Goal: Task Accomplishment & Management: Complete application form

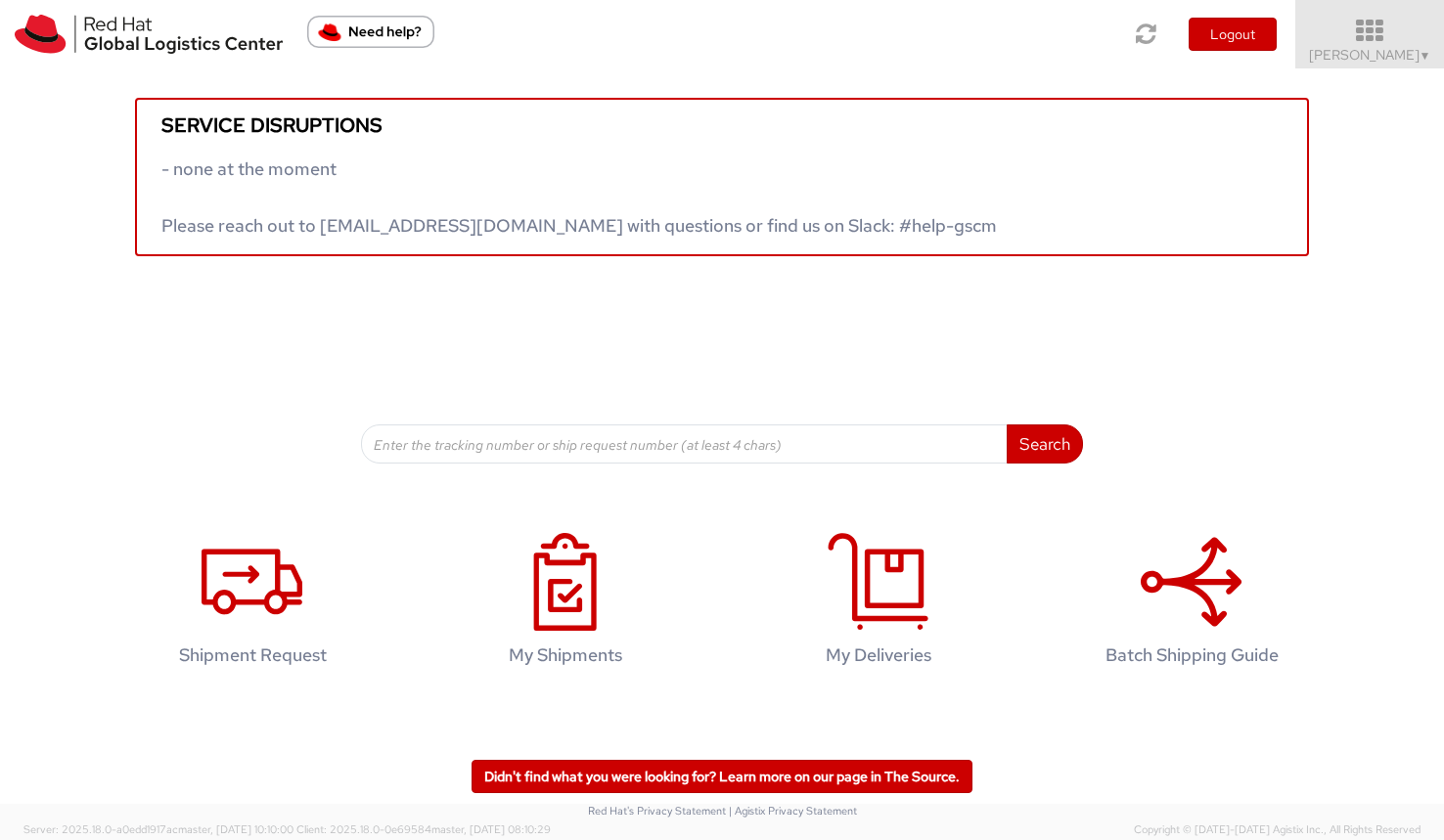
click at [1356, 33] on icon at bounding box center [1370, 31] width 171 height 28
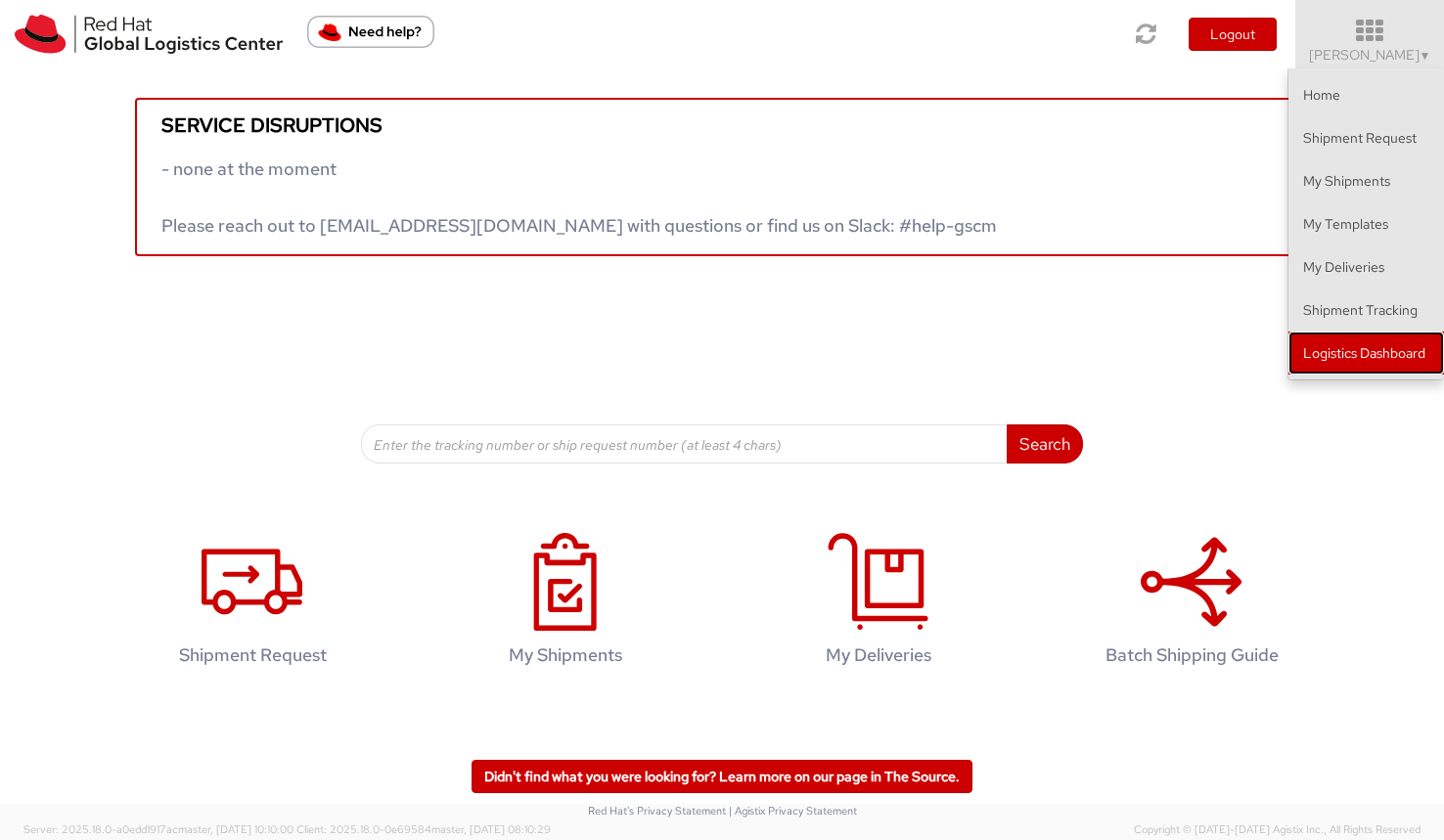
click at [1309, 354] on link "Logistics Dashboard" at bounding box center [1366, 353] width 155 height 43
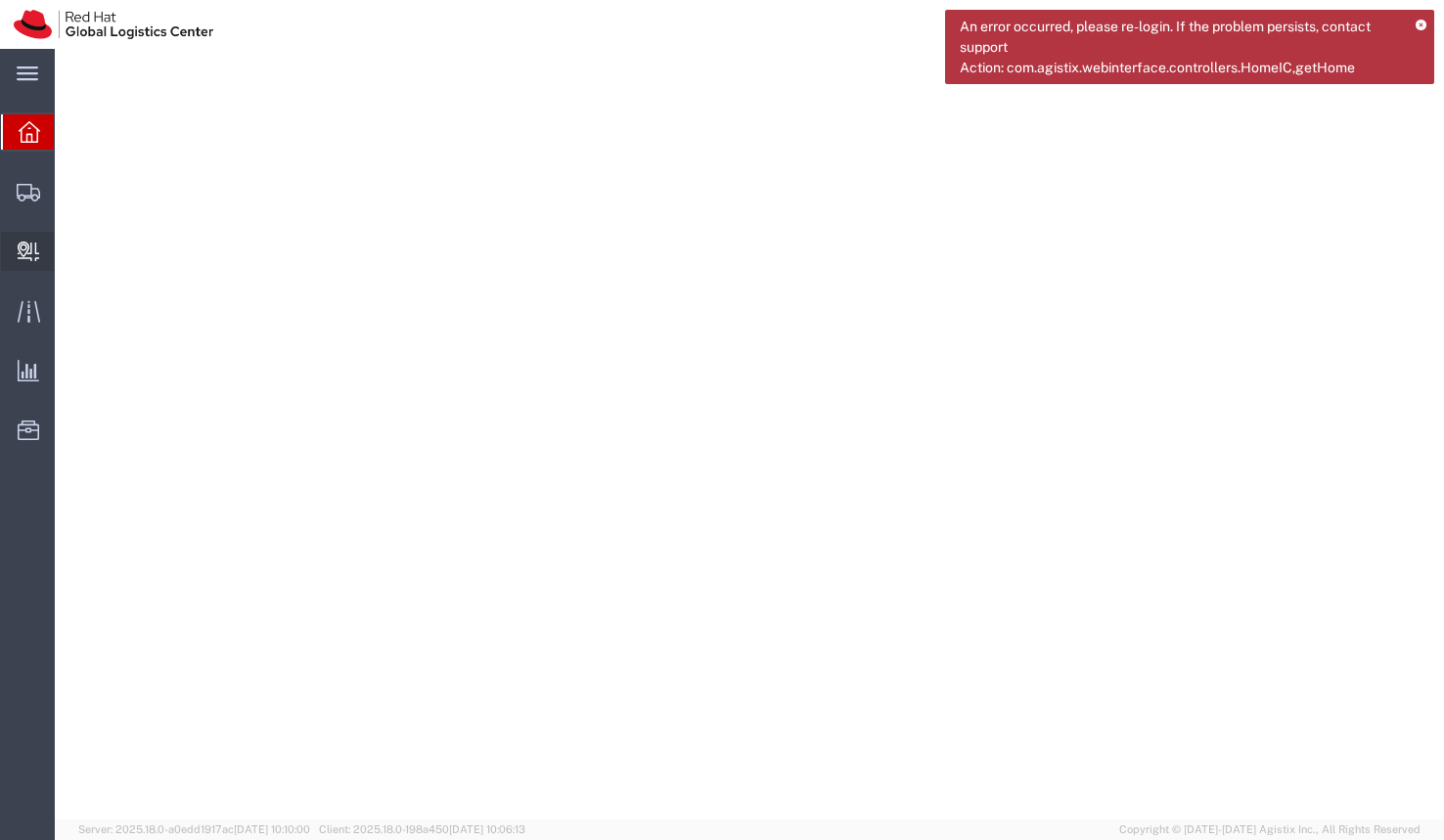
click at [0, 0] on span "Create Delivery" at bounding box center [0, 0] width 0 height 0
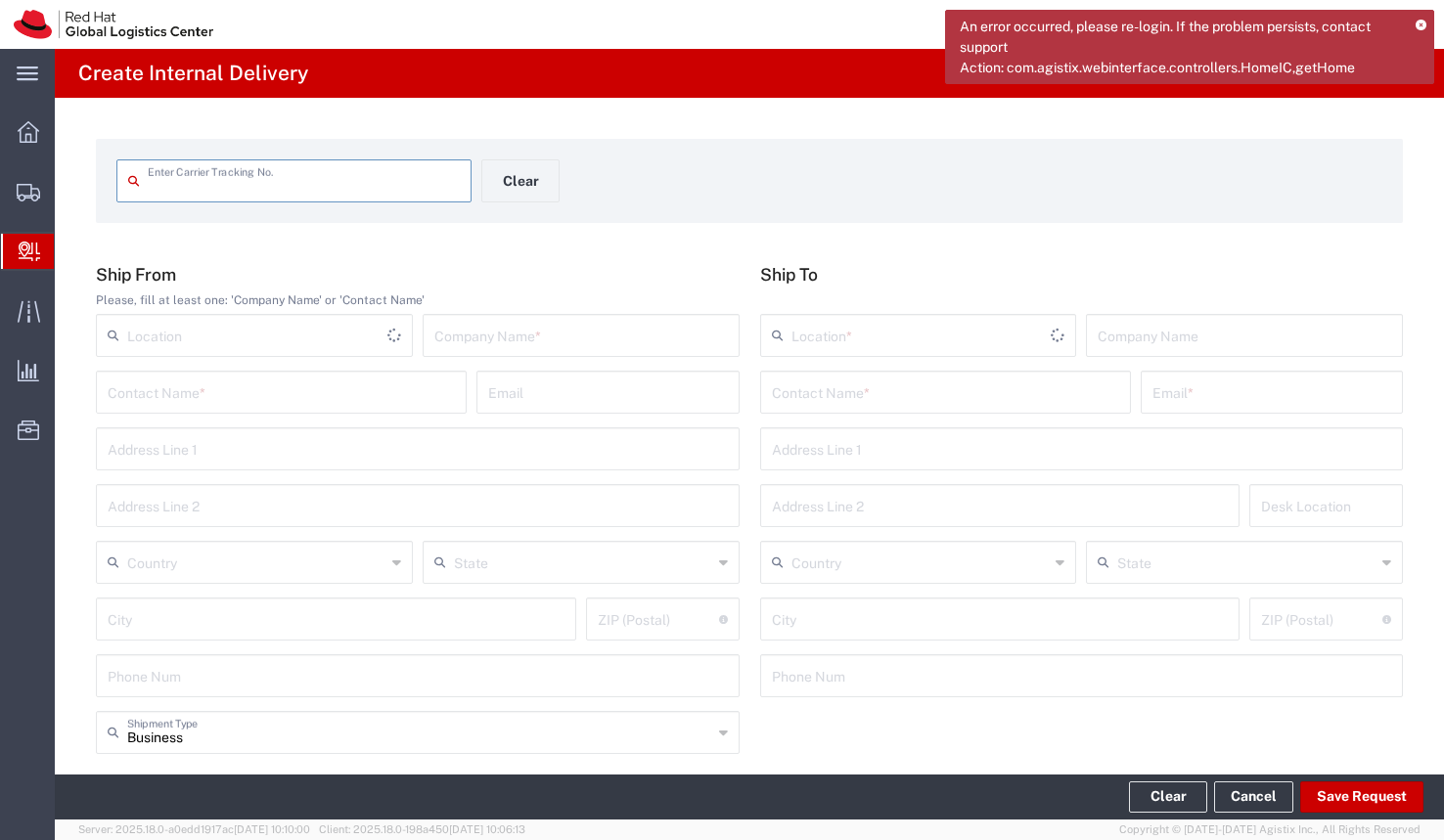
click at [151, 183] on input "text" at bounding box center [303, 179] width 312 height 34
type input "884027243249"
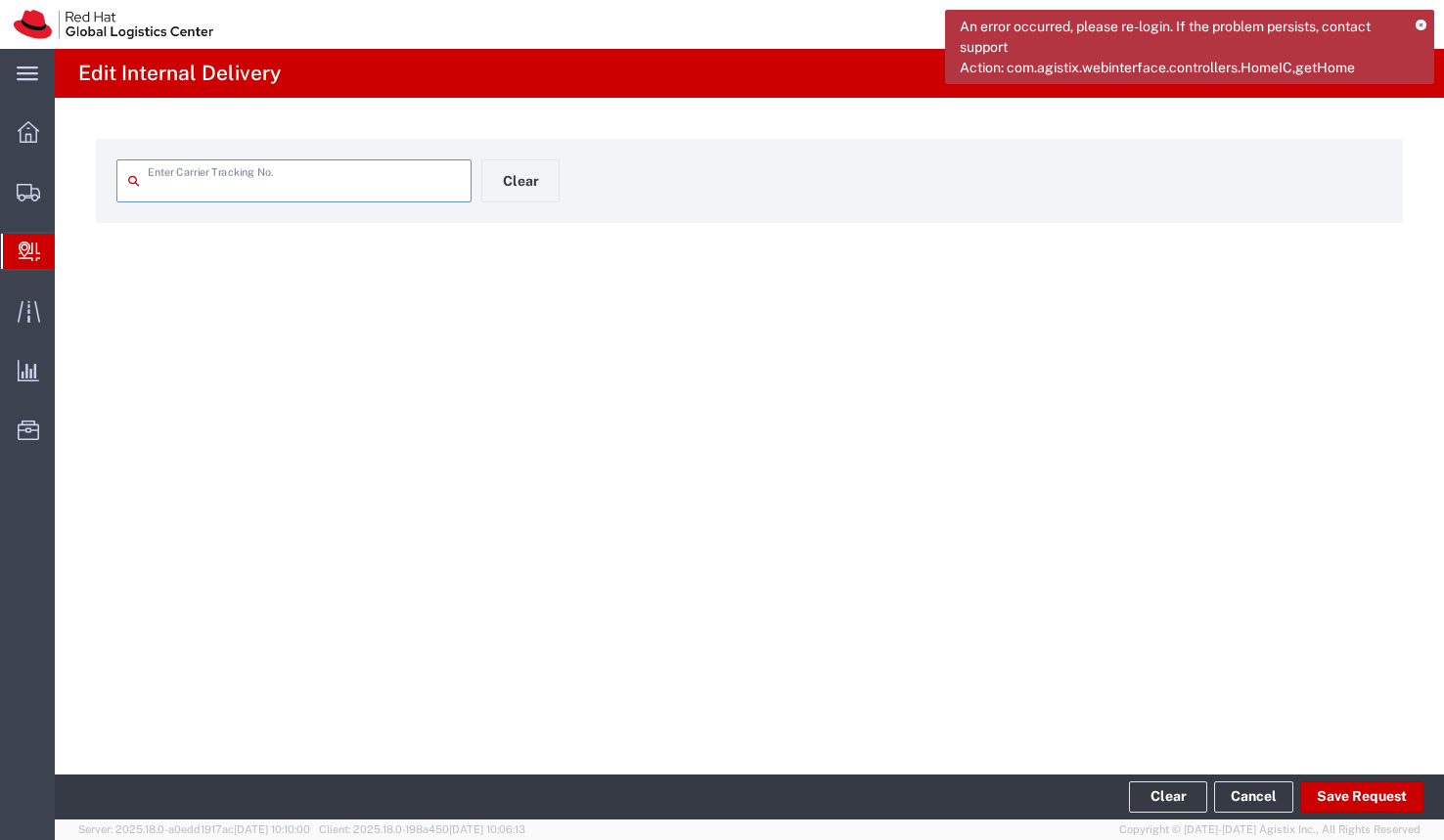
type input "884027243249"
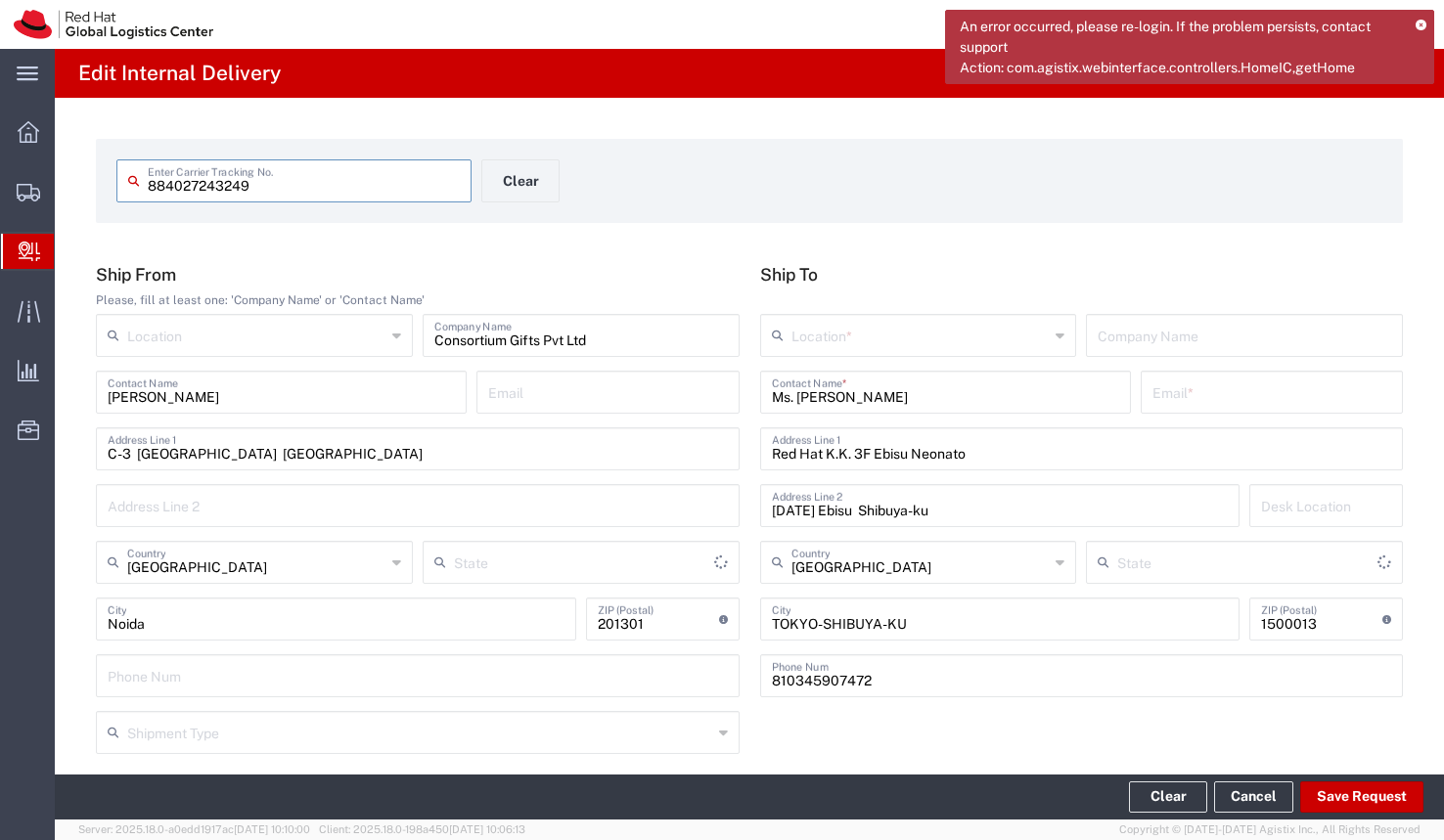
type input "Your Packaging"
type input "Uttar Pradesh"
type input "International Priority EOD"
click at [1335, 797] on button "Save Request" at bounding box center [1361, 798] width 123 height 31
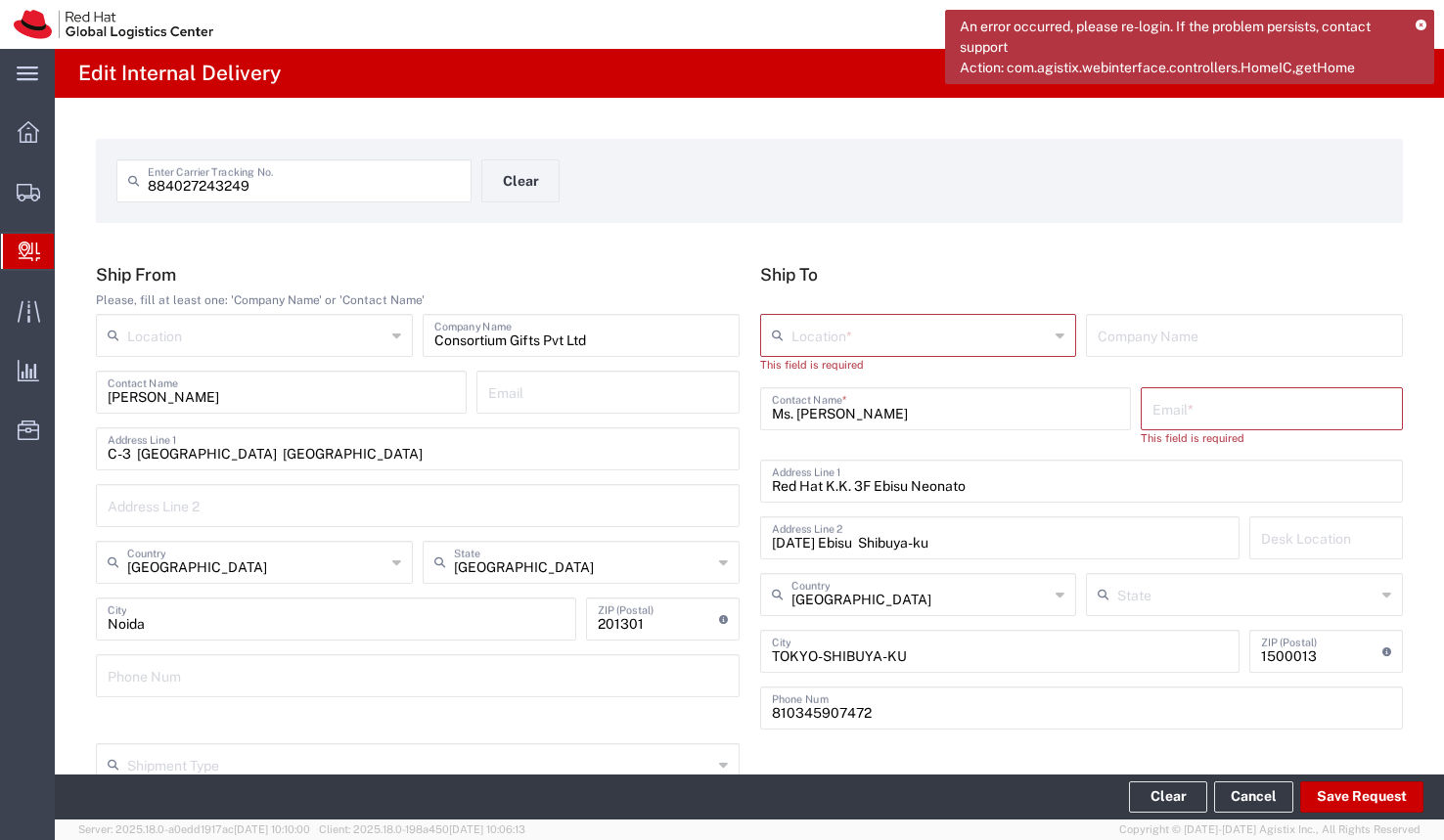
click at [1211, 406] on input "text" at bounding box center [1271, 407] width 239 height 34
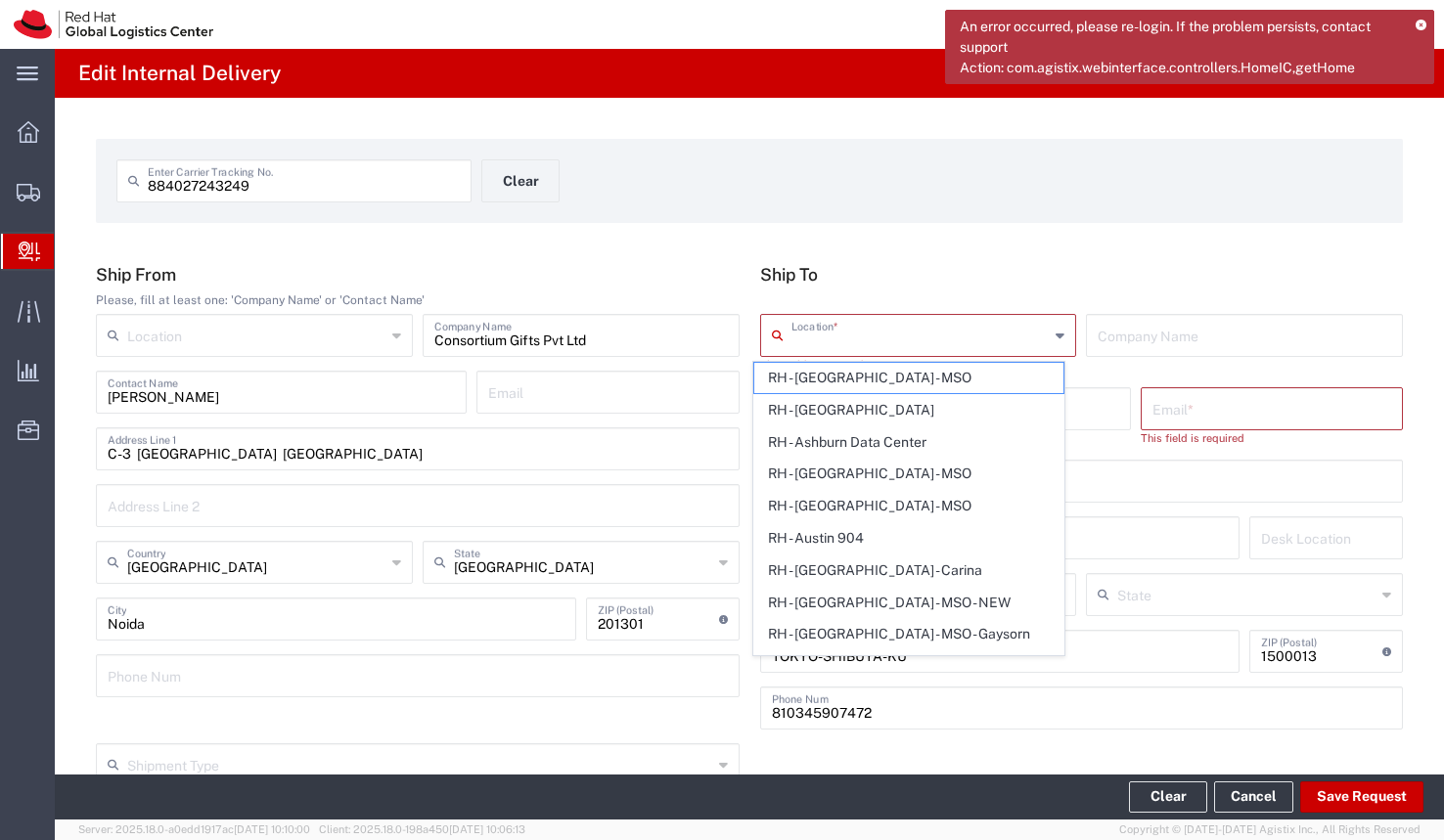
click at [795, 335] on input "text" at bounding box center [921, 333] width 259 height 34
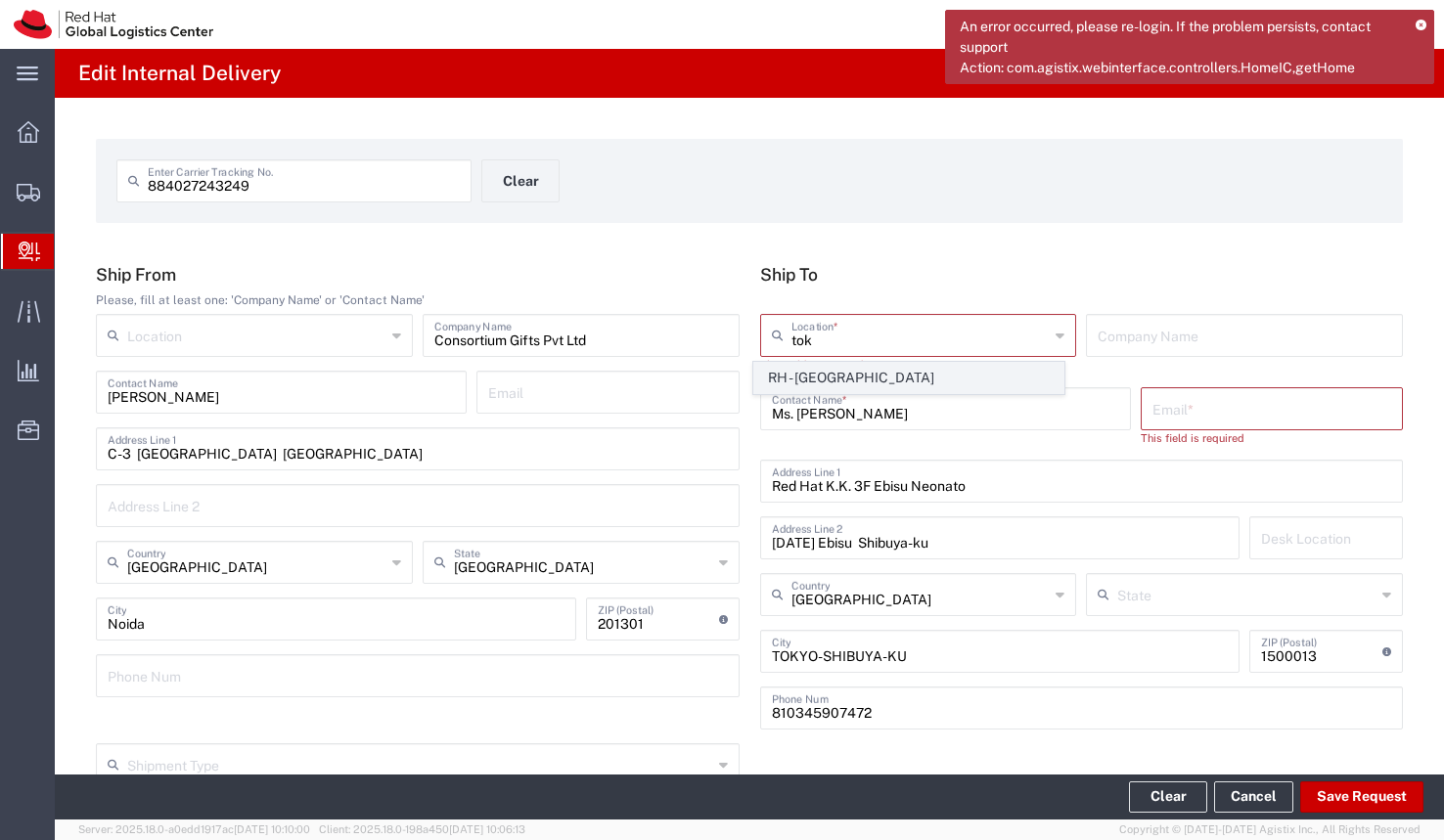
click at [815, 366] on span "RH - Tokyo" at bounding box center [909, 378] width 309 height 30
type input "RH - Tokyo"
type input "Red Hat, KK"
type input "Ebisu Neonate 8F"
type input "1-18 Ebisu 4-chome Shibuya-ku"
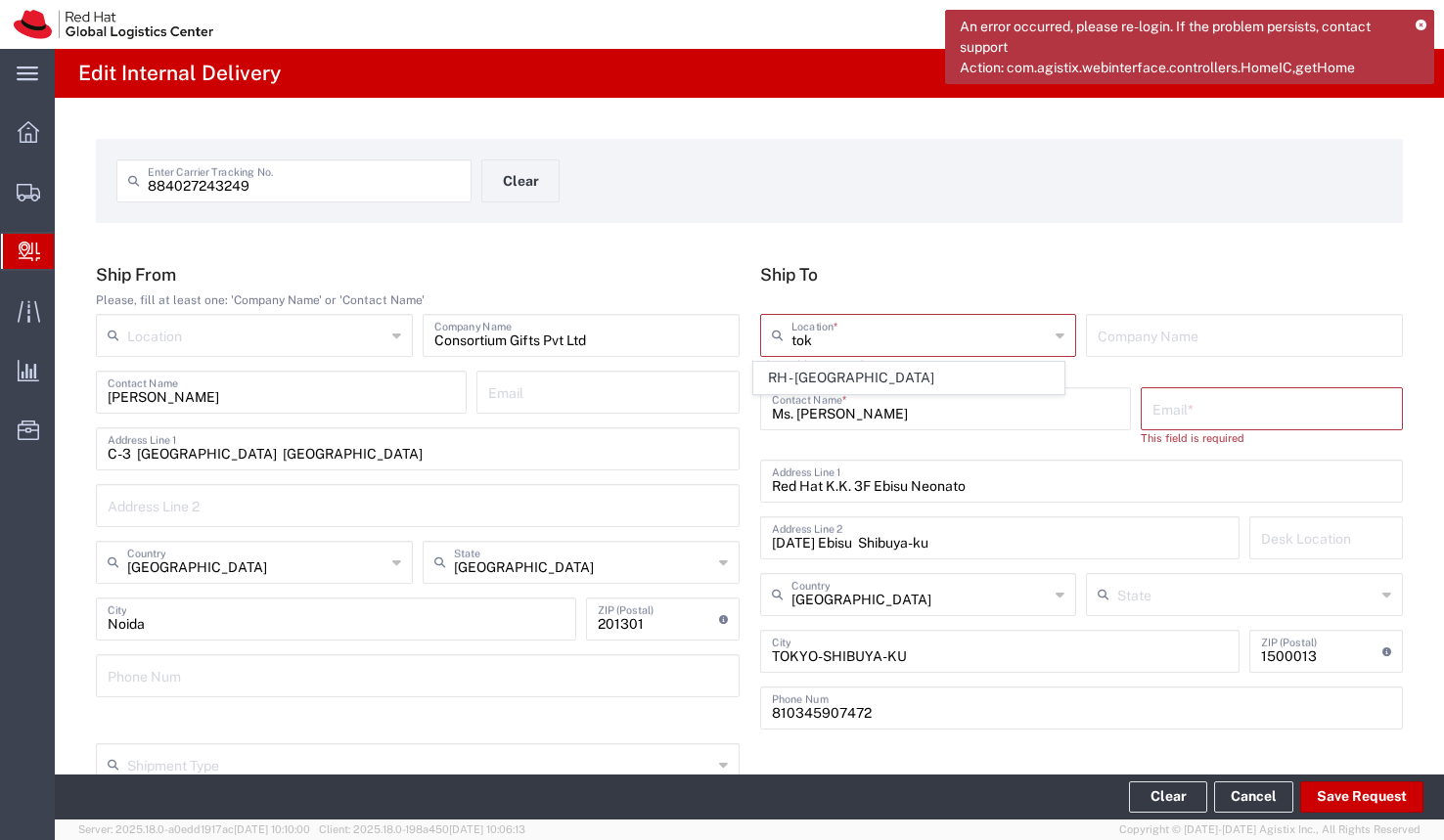
type input "TOKYO"
type input "150-0013"
type input "813 5798 8500"
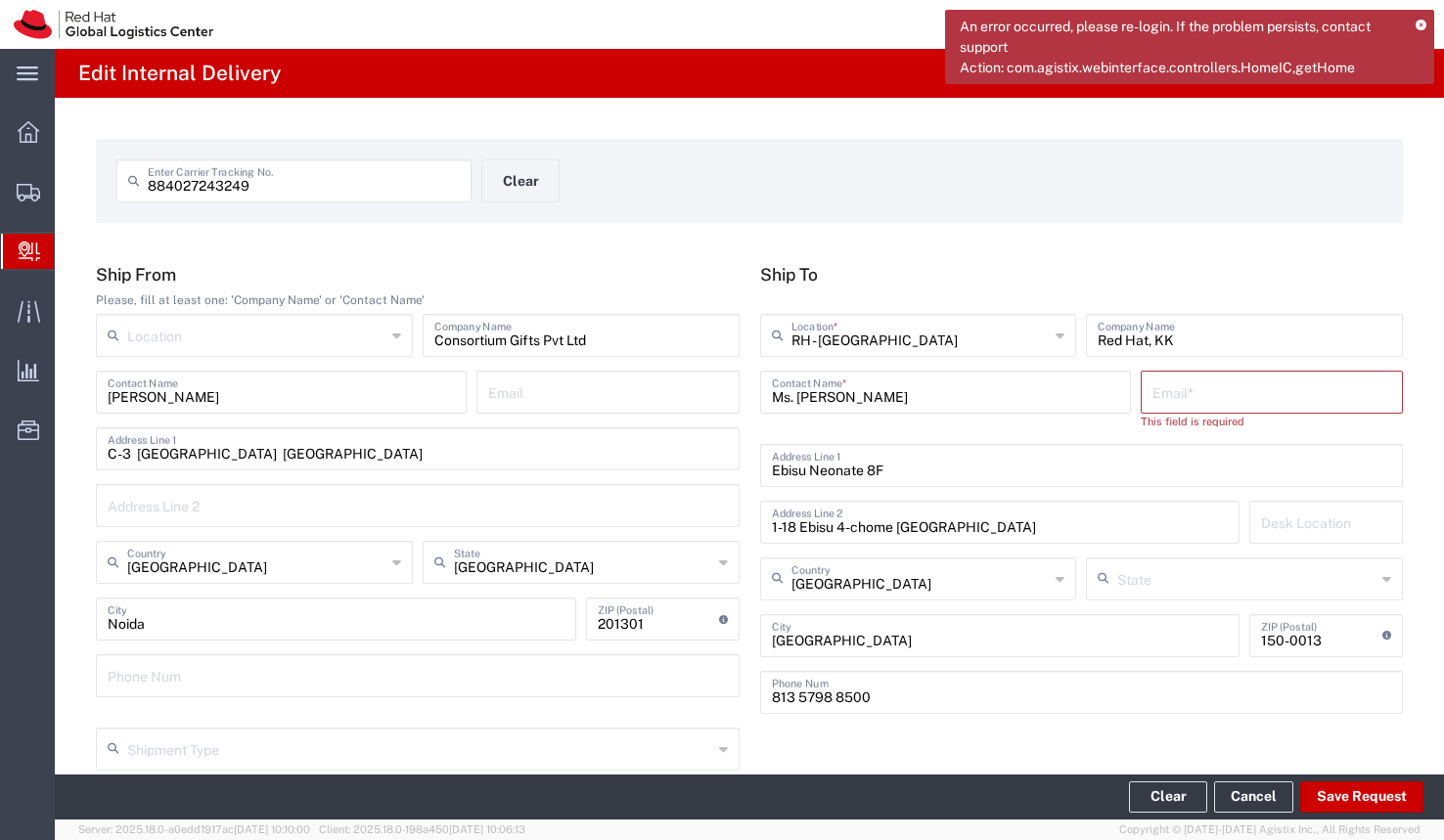
click at [1241, 399] on input "text" at bounding box center [1271, 390] width 239 height 34
paste input "tichizuk@redhat.com"
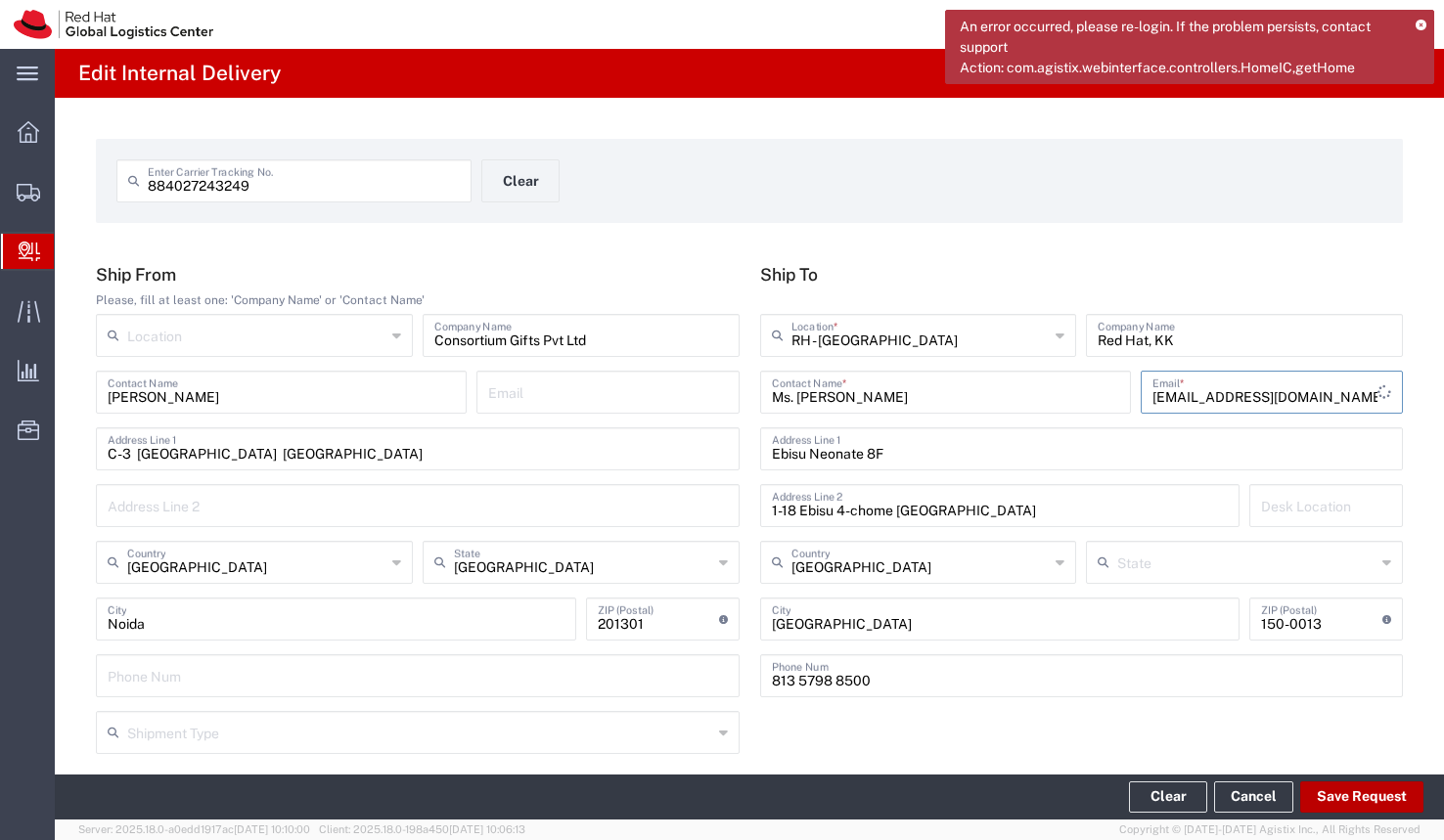
type input "tichizuk@redhat.com"
click at [1335, 794] on button "Save Request" at bounding box center [1361, 798] width 123 height 31
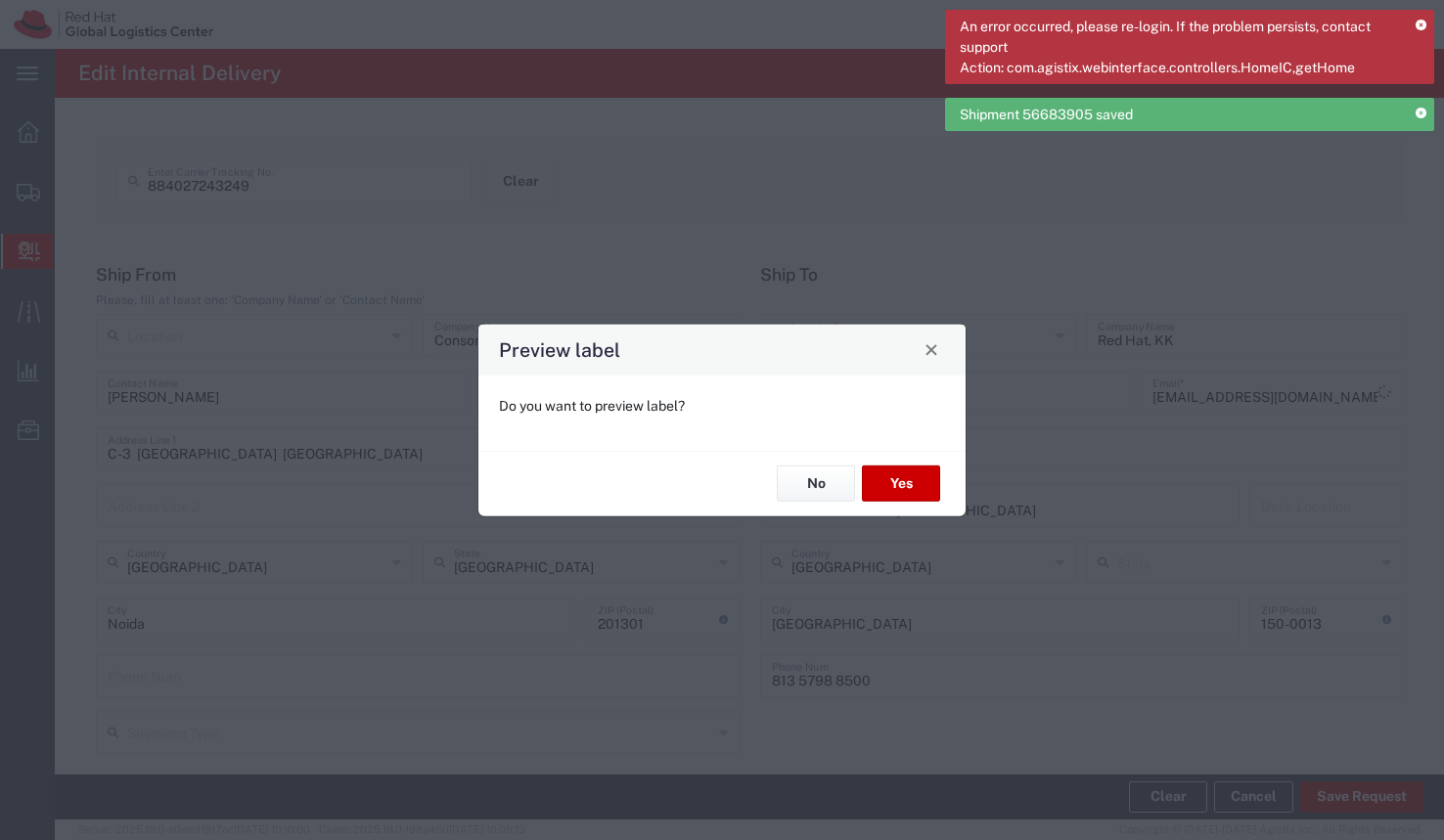
type input "Your Packaging"
type input "International Priority EOD"
click at [828, 479] on button "No" at bounding box center [816, 483] width 79 height 36
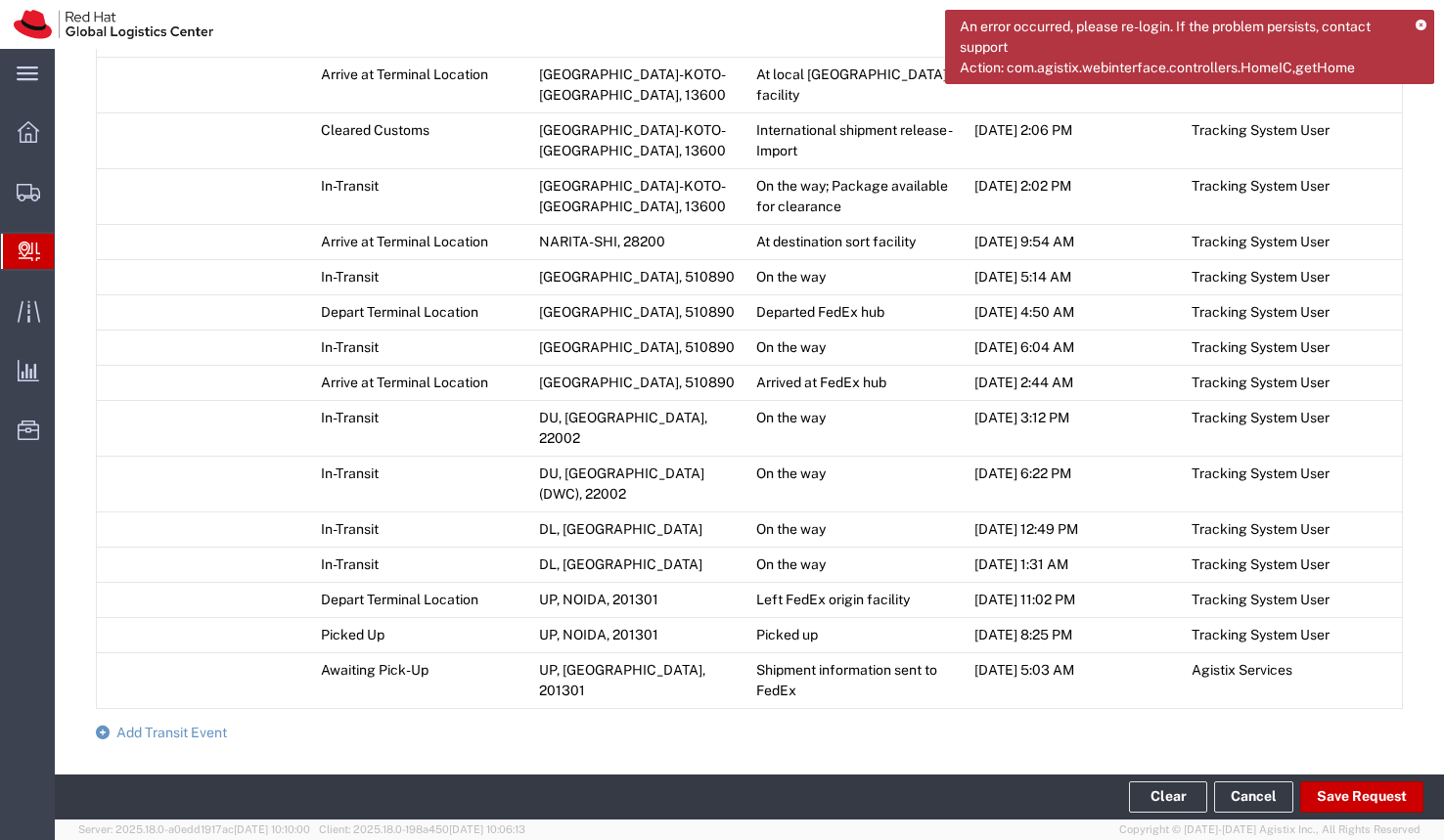
scroll to position [895, 0]
